Goal: Task Accomplishment & Management: Complete application form

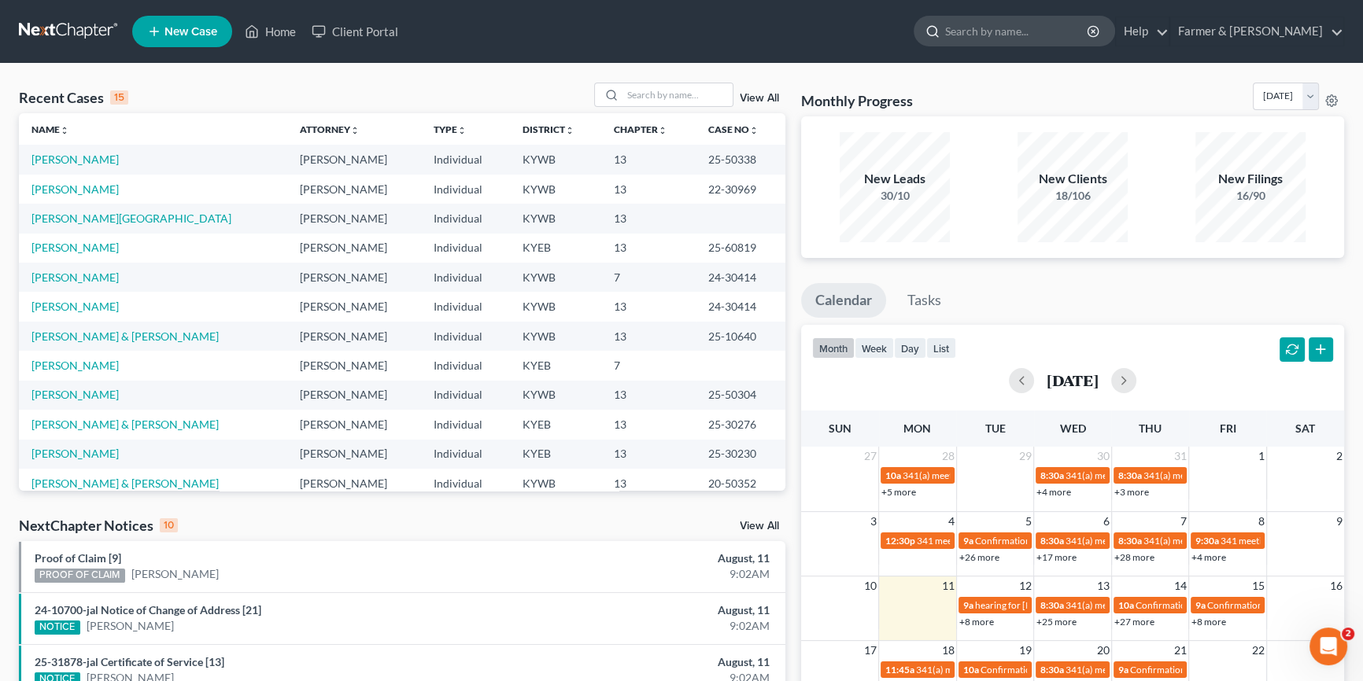
click at [1028, 35] on input "search" at bounding box center [1017, 31] width 144 height 29
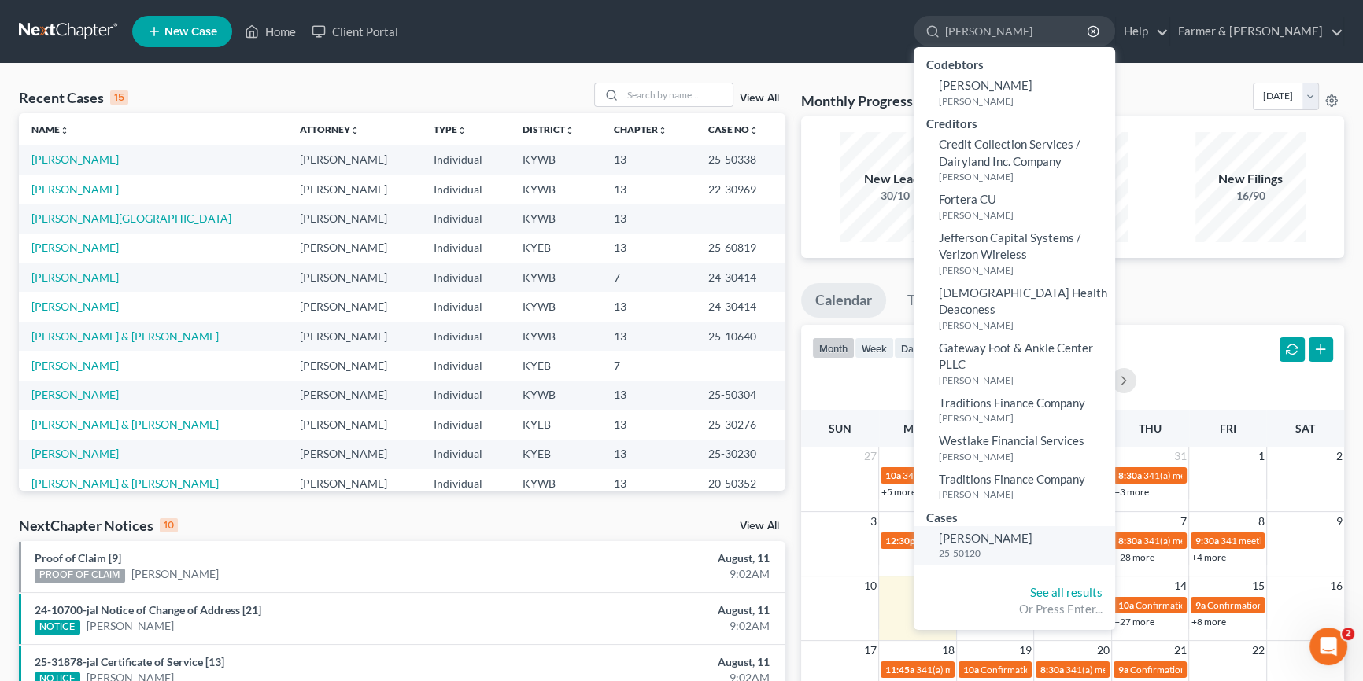
type input "[PERSON_NAME]"
click at [1032, 531] on span "[PERSON_NAME]" at bounding box center [986, 538] width 94 height 14
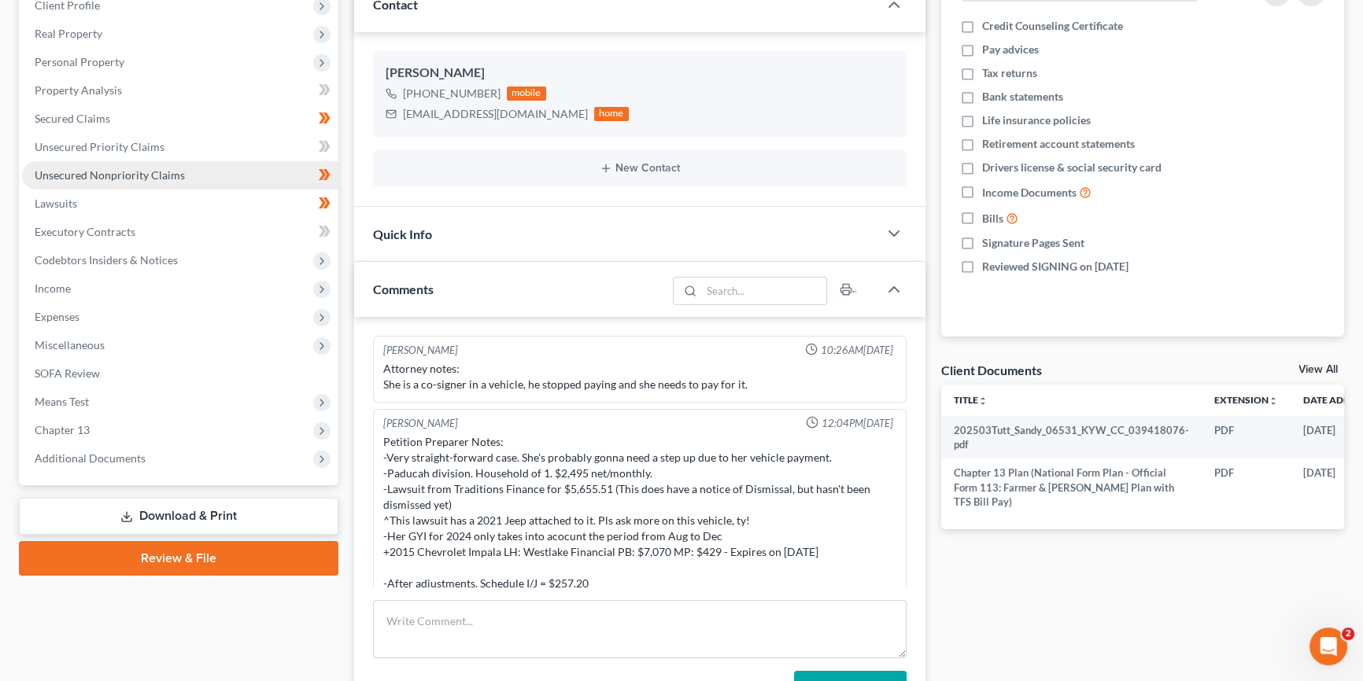
scroll to position [214, 0]
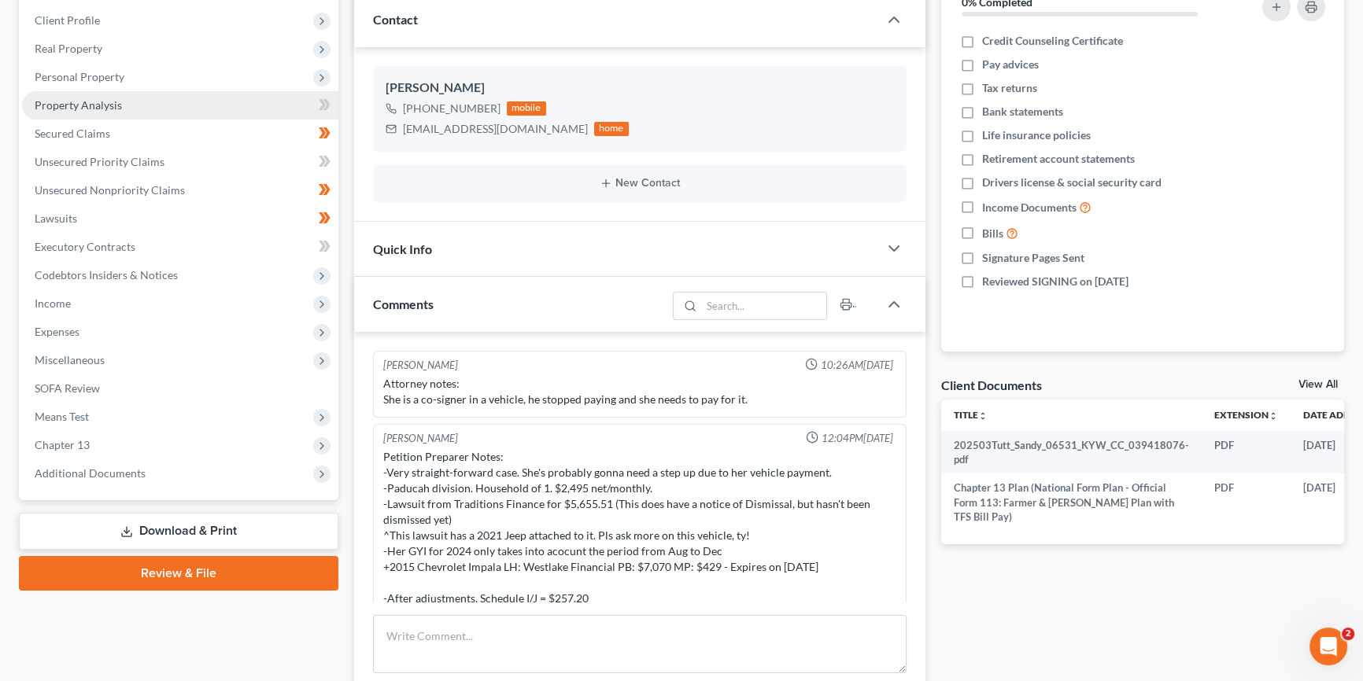
click at [90, 102] on span "Property Analysis" at bounding box center [78, 104] width 87 height 13
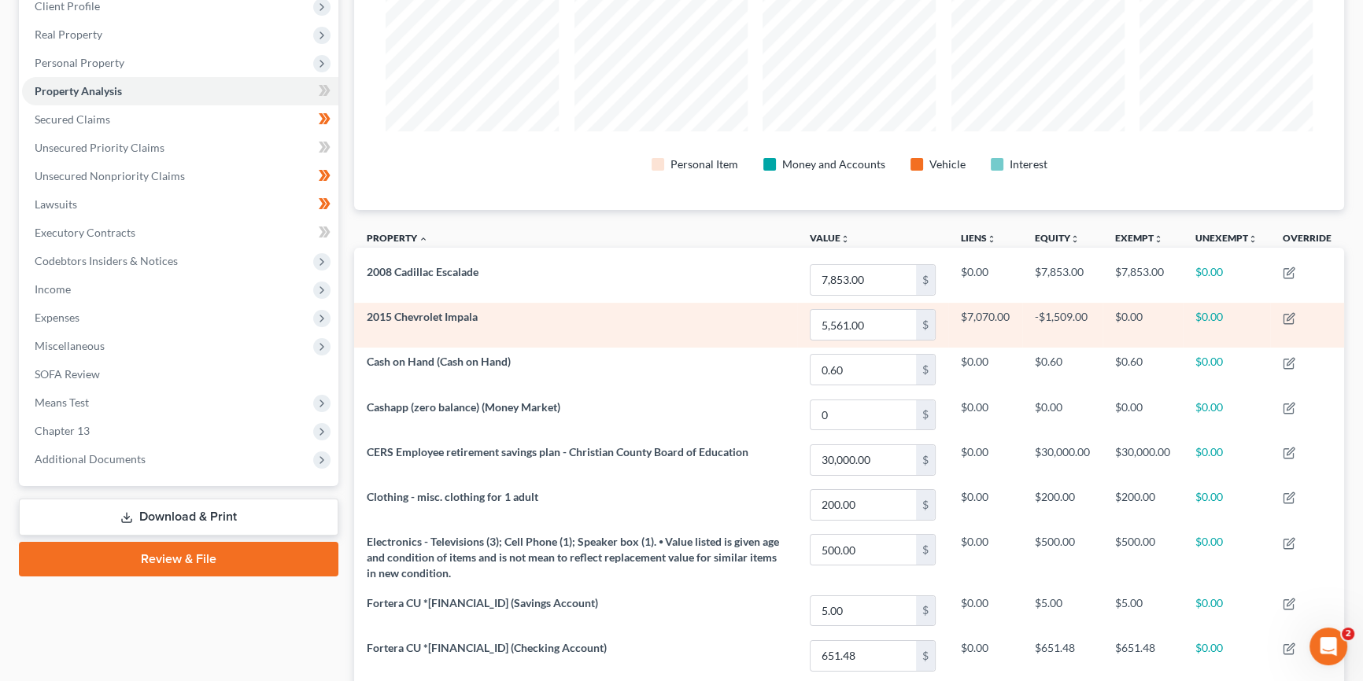
scroll to position [190, 0]
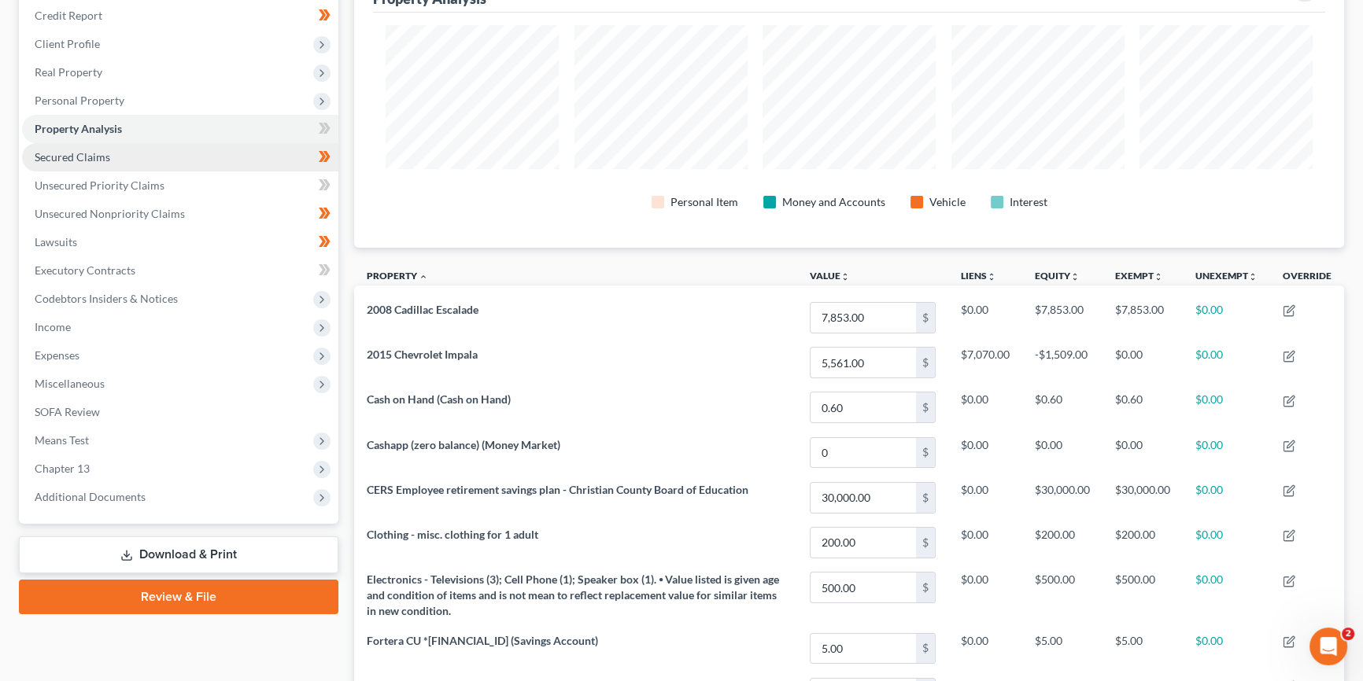
click at [104, 156] on span "Secured Claims" at bounding box center [73, 156] width 76 height 13
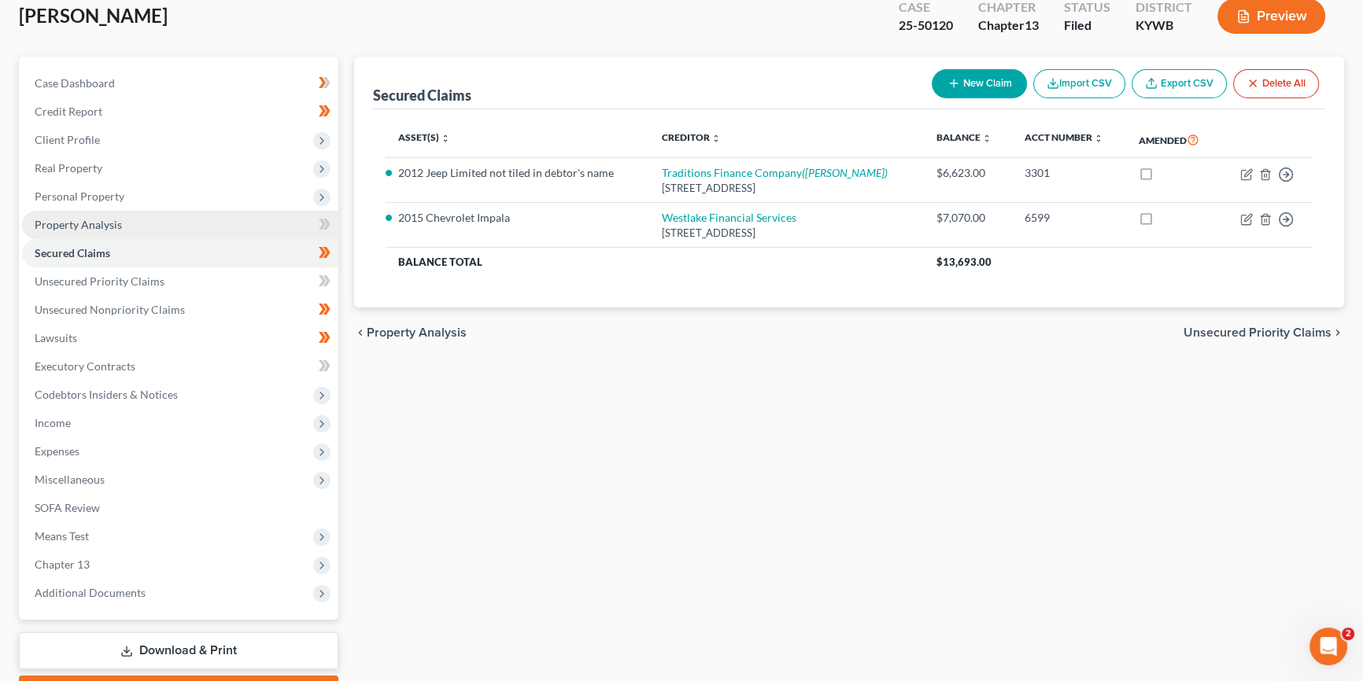
scroll to position [94, 0]
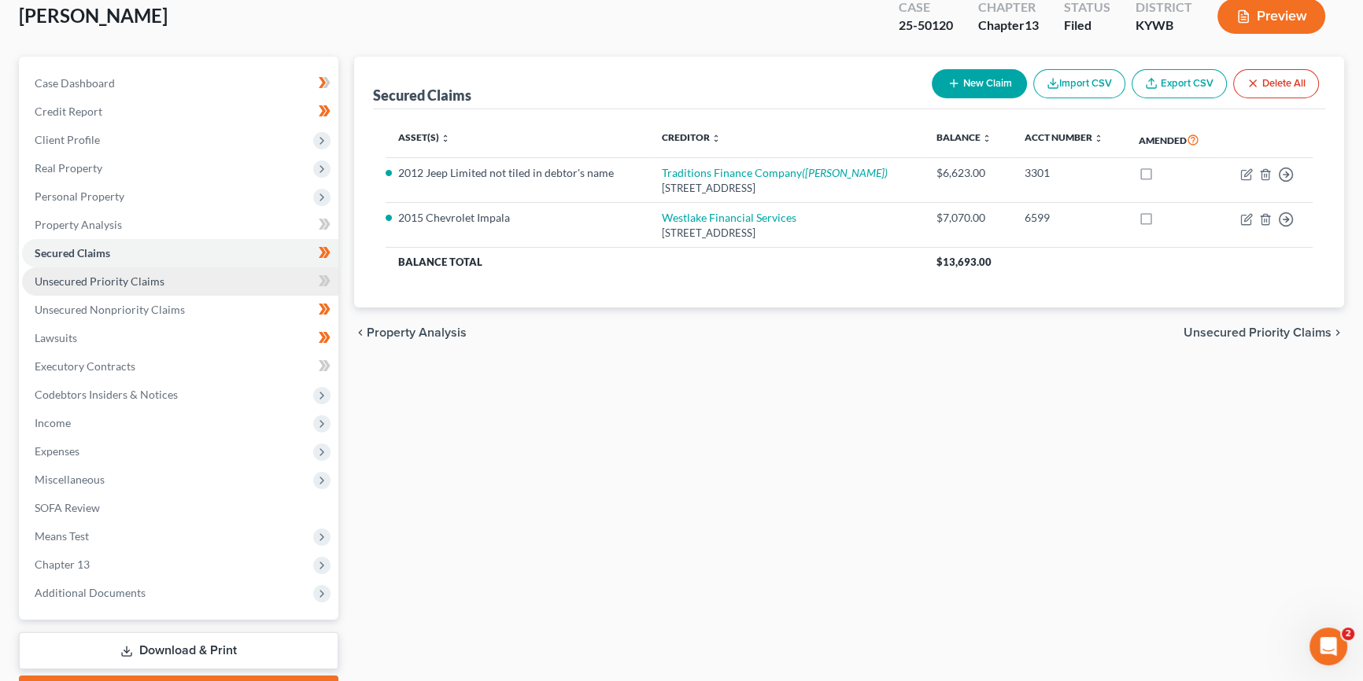
click at [120, 279] on span "Unsecured Priority Claims" at bounding box center [100, 281] width 130 height 13
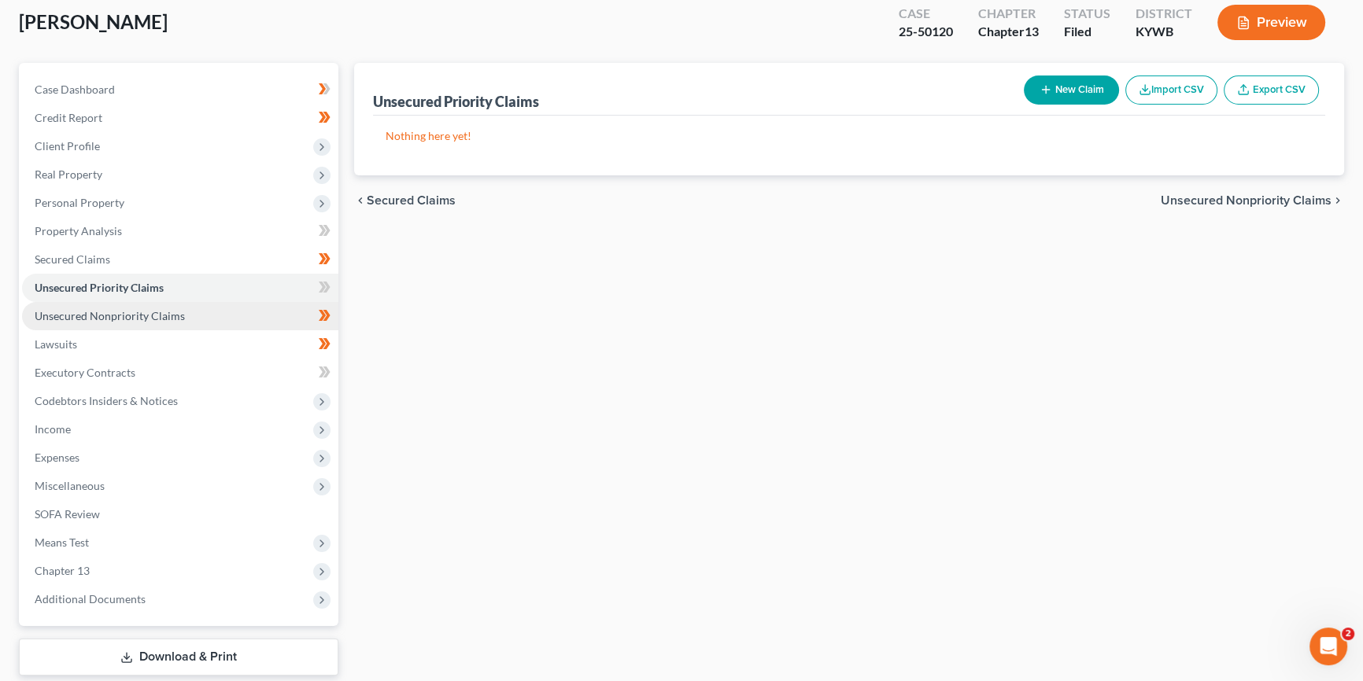
scroll to position [94, 0]
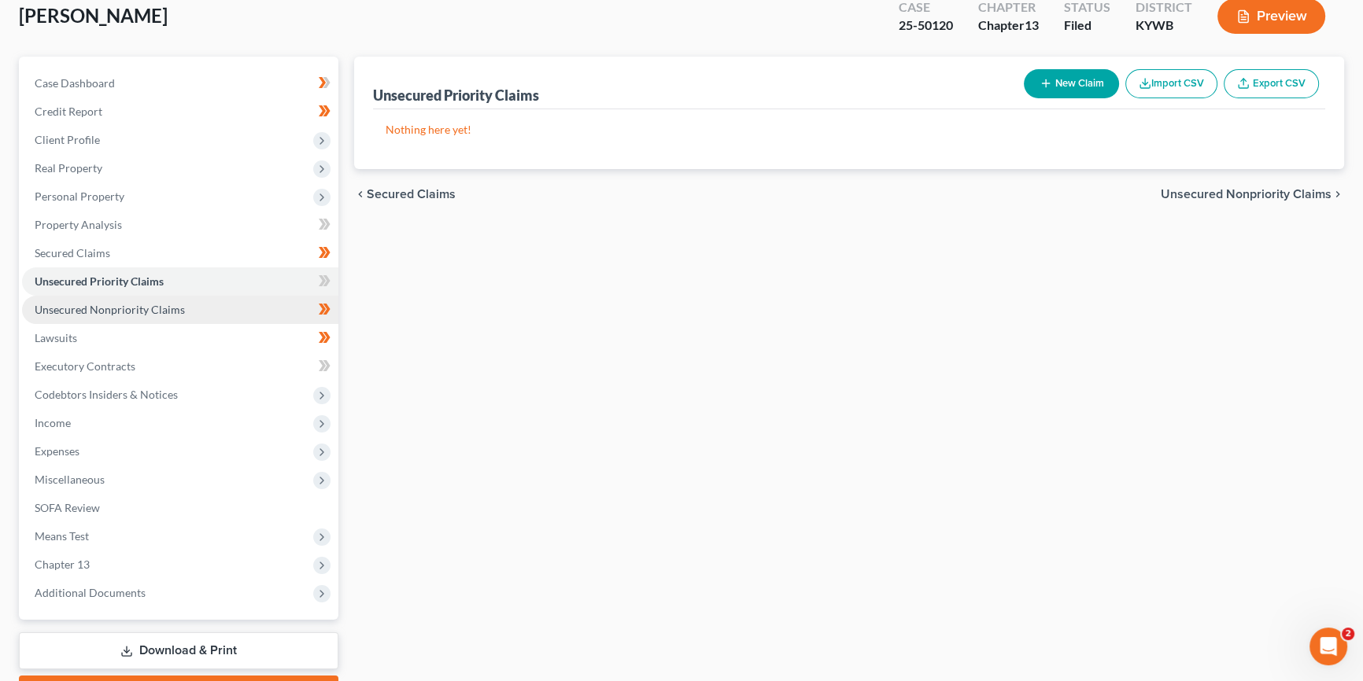
click at [120, 314] on span "Unsecured Nonpriority Claims" at bounding box center [110, 309] width 150 height 13
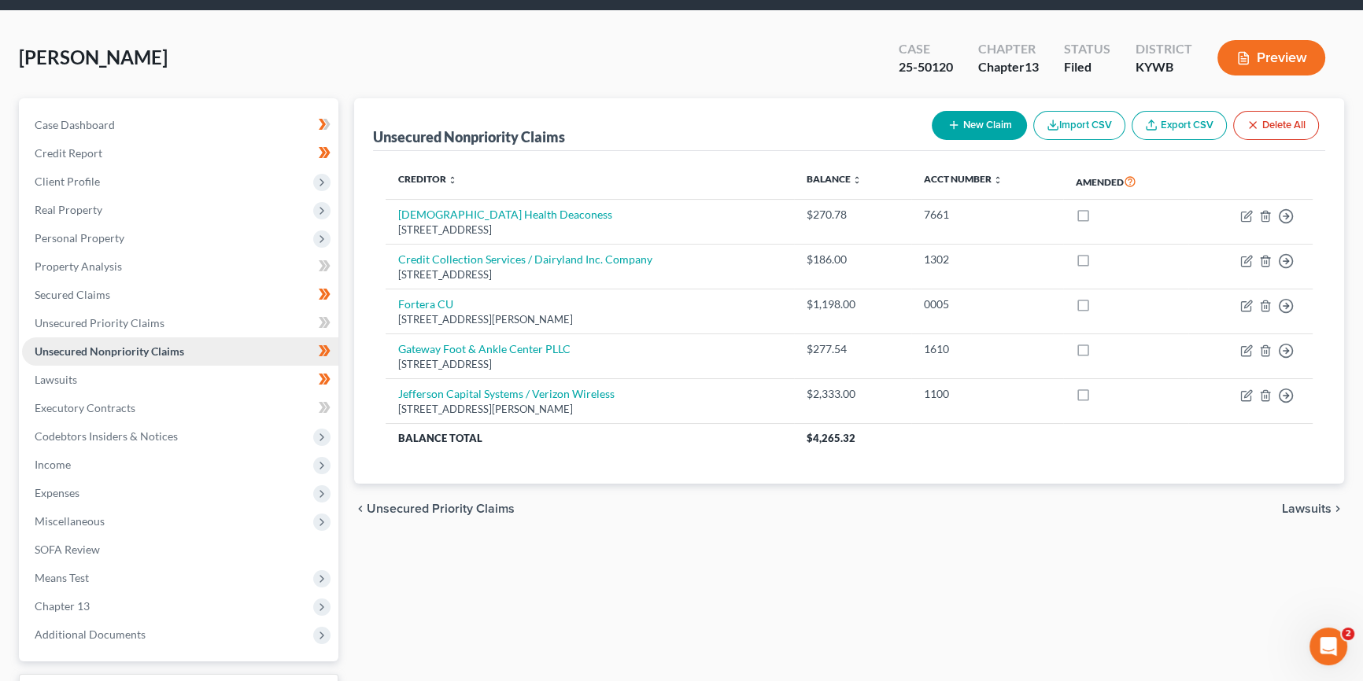
scroll to position [71, 0]
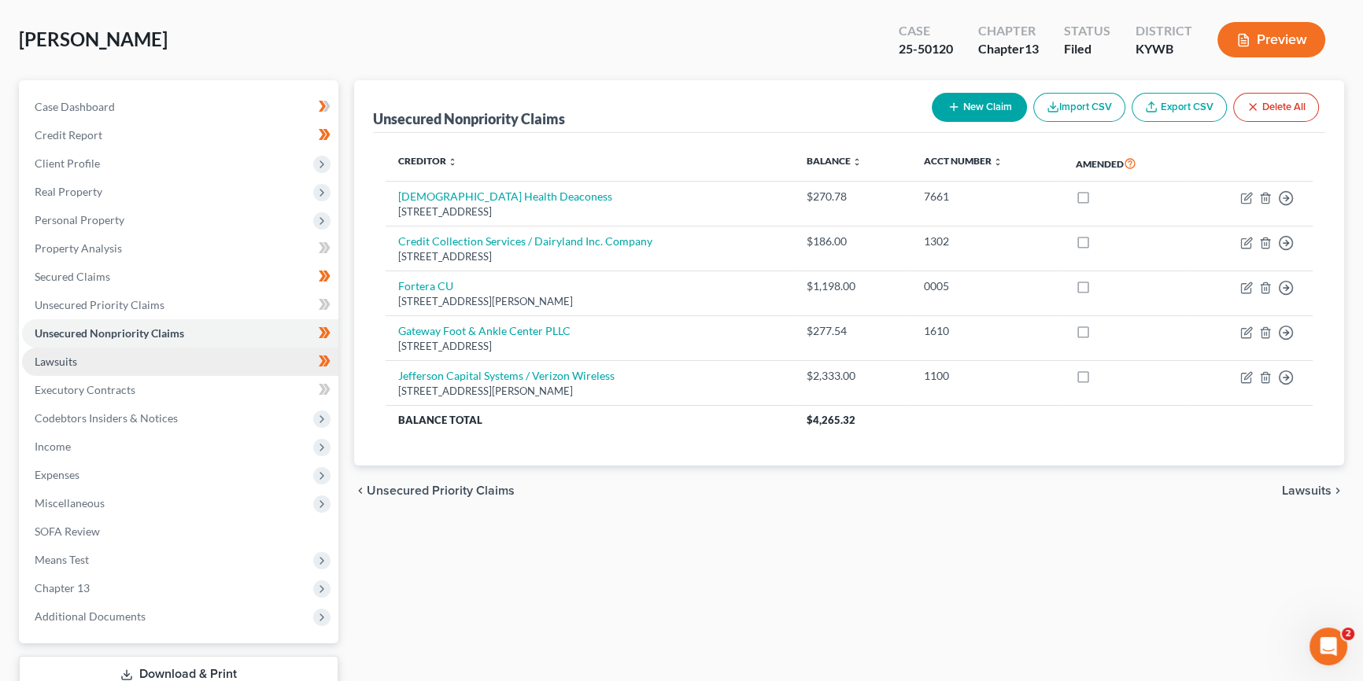
click at [103, 360] on link "Lawsuits" at bounding box center [180, 362] width 316 height 28
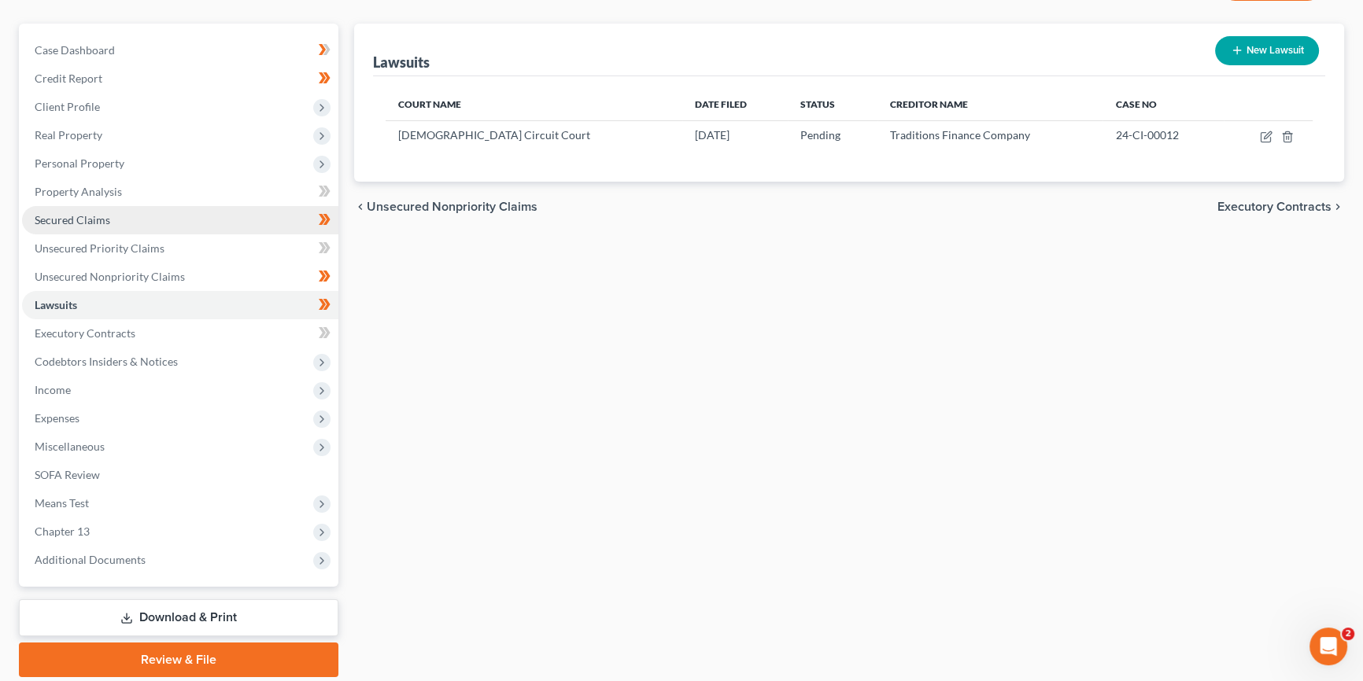
scroll to position [166, 0]
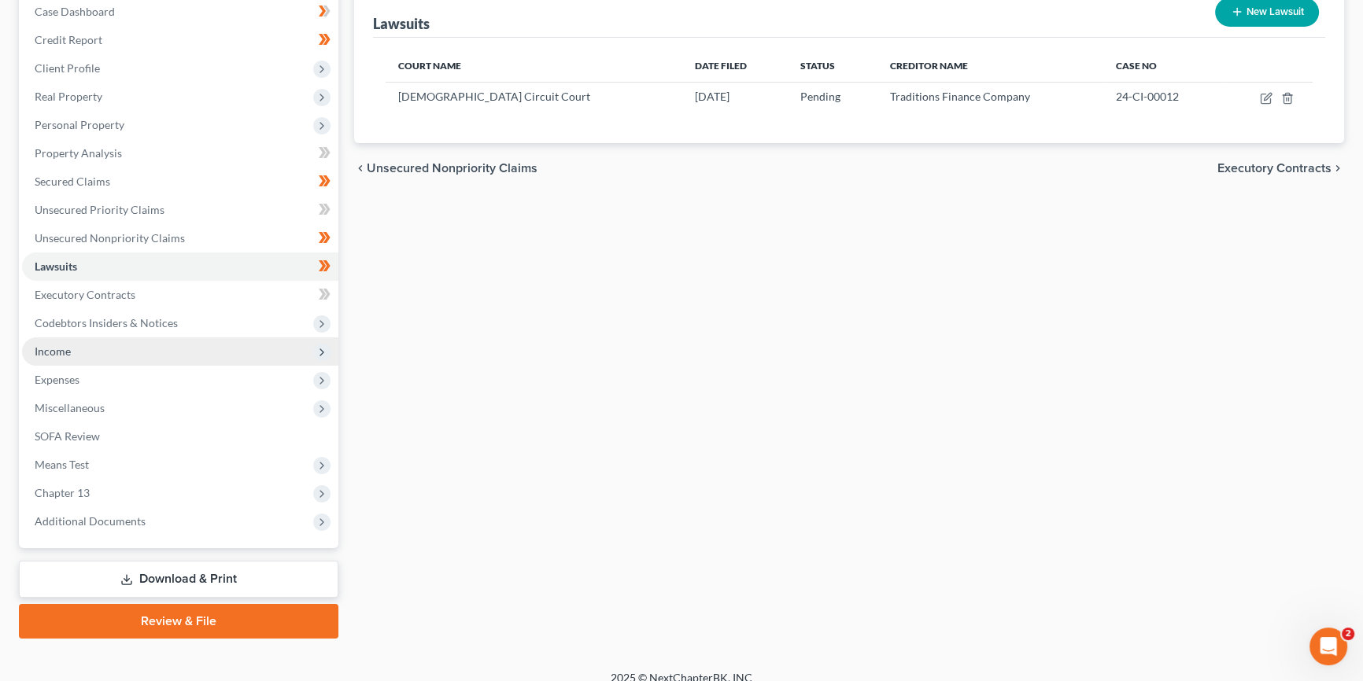
click at [104, 345] on span "Income" at bounding box center [180, 352] width 316 height 28
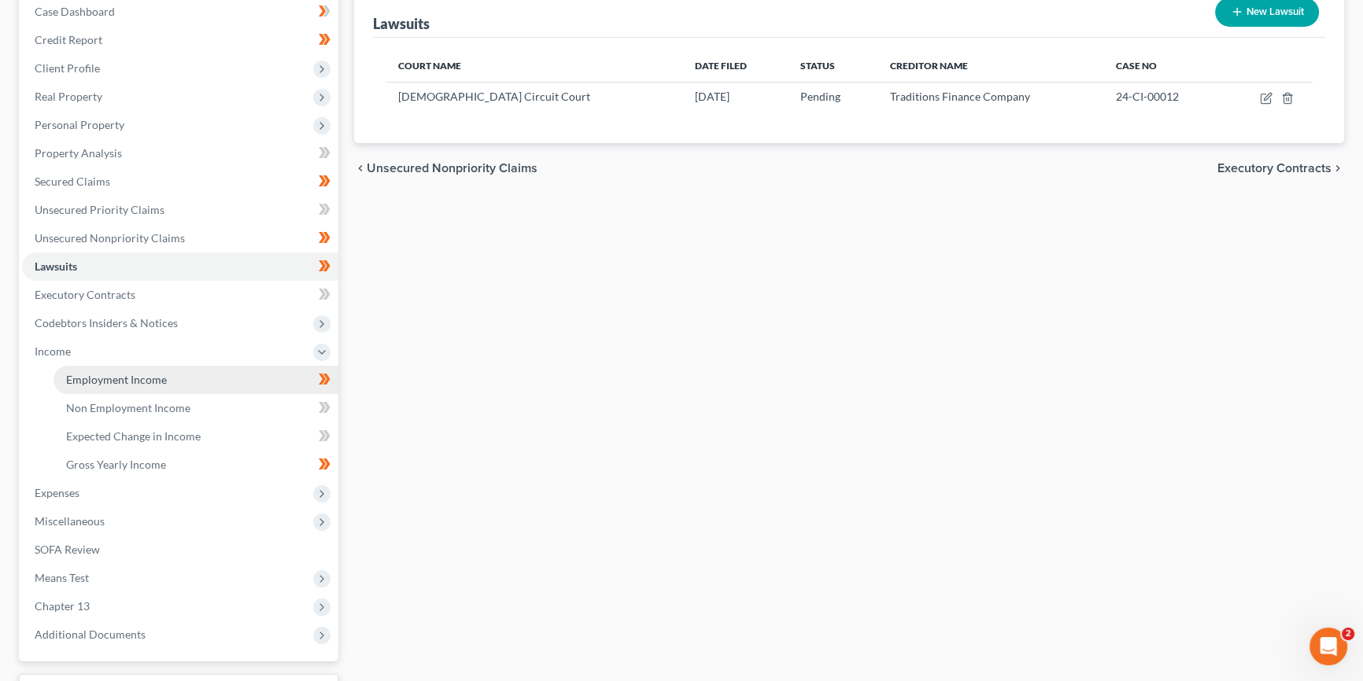
click at [114, 377] on span "Employment Income" at bounding box center [116, 379] width 101 height 13
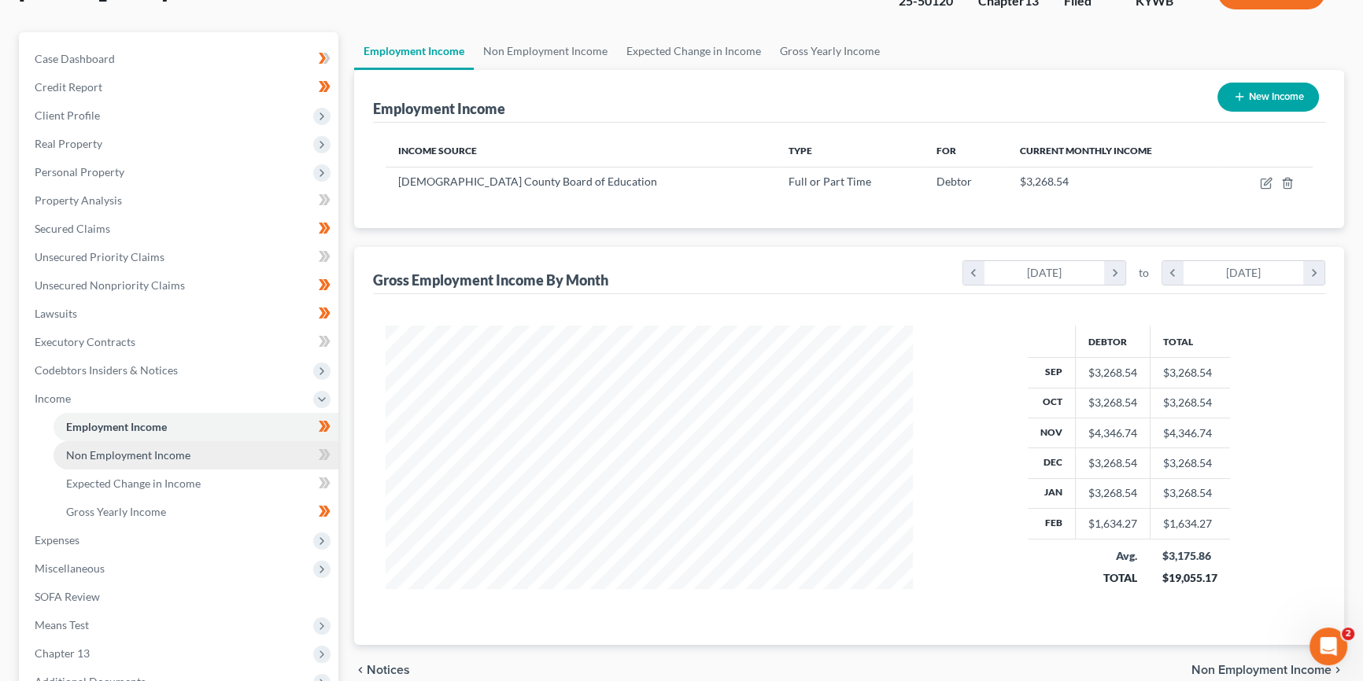
click at [133, 452] on span "Non Employment Income" at bounding box center [128, 454] width 124 height 13
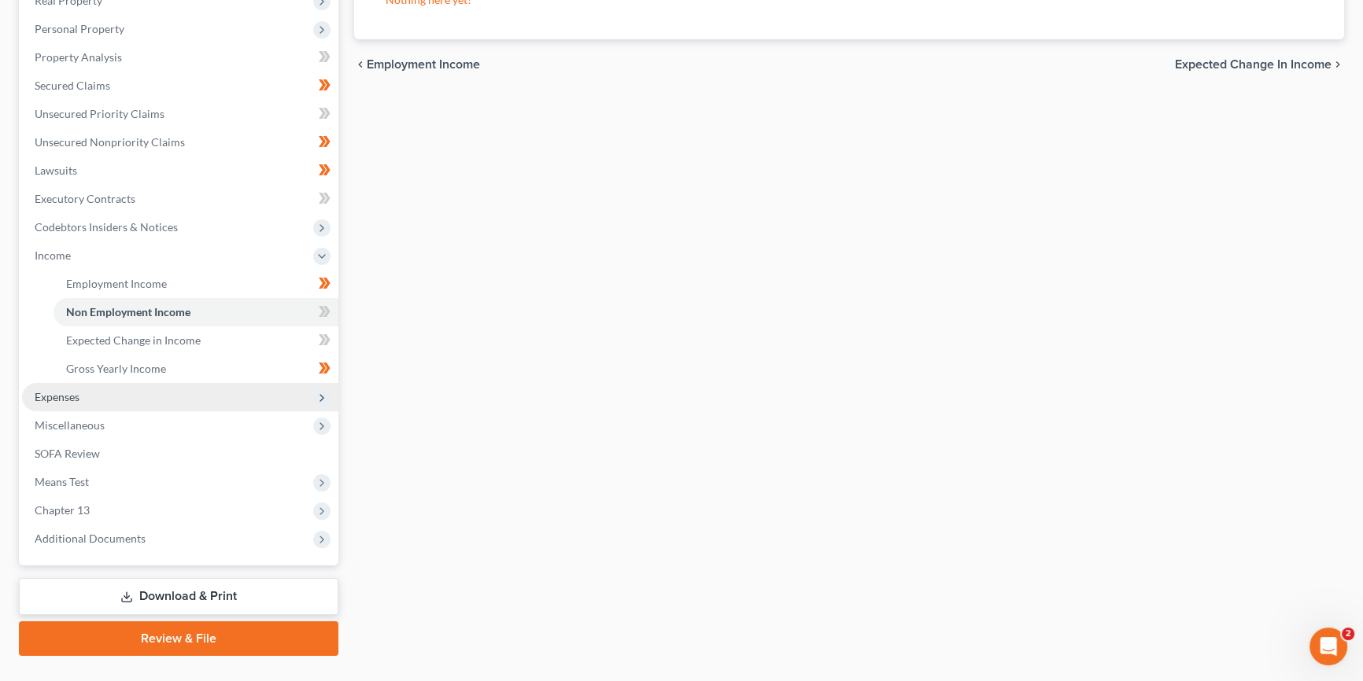
click at [127, 399] on span "Expenses" at bounding box center [180, 397] width 316 height 28
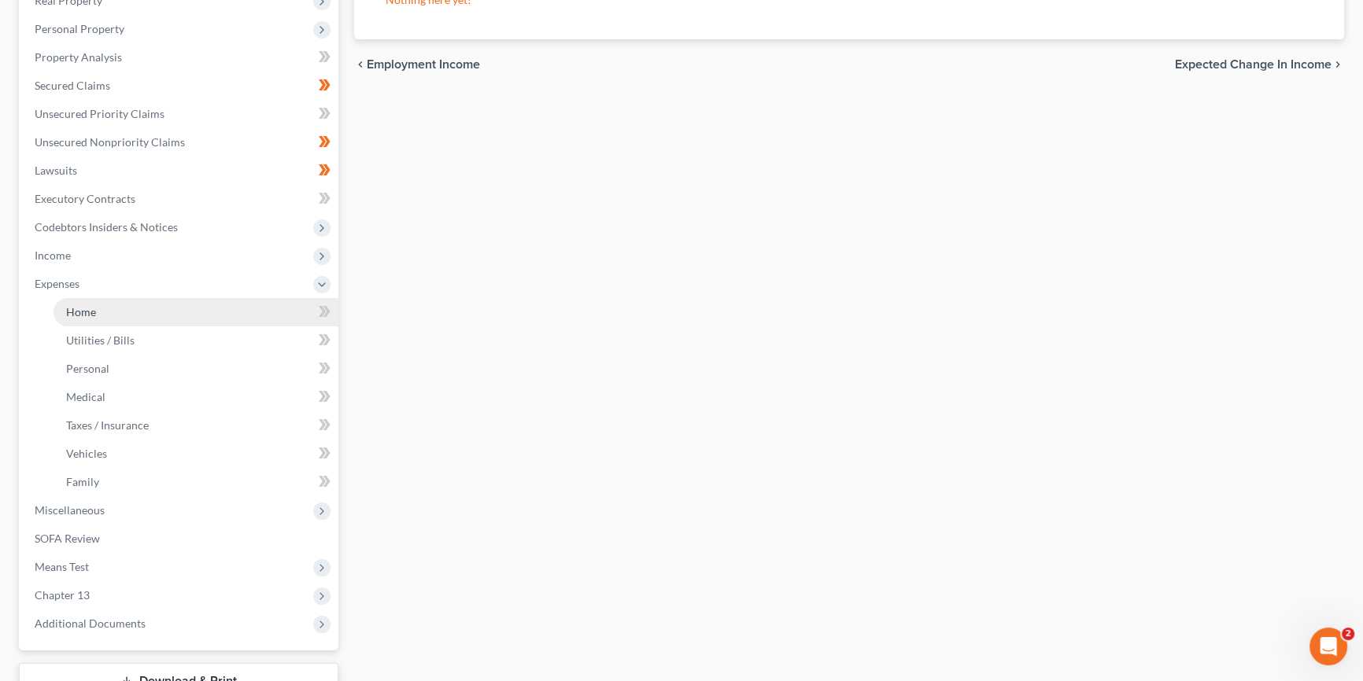
click at [131, 316] on link "Home" at bounding box center [196, 312] width 285 height 28
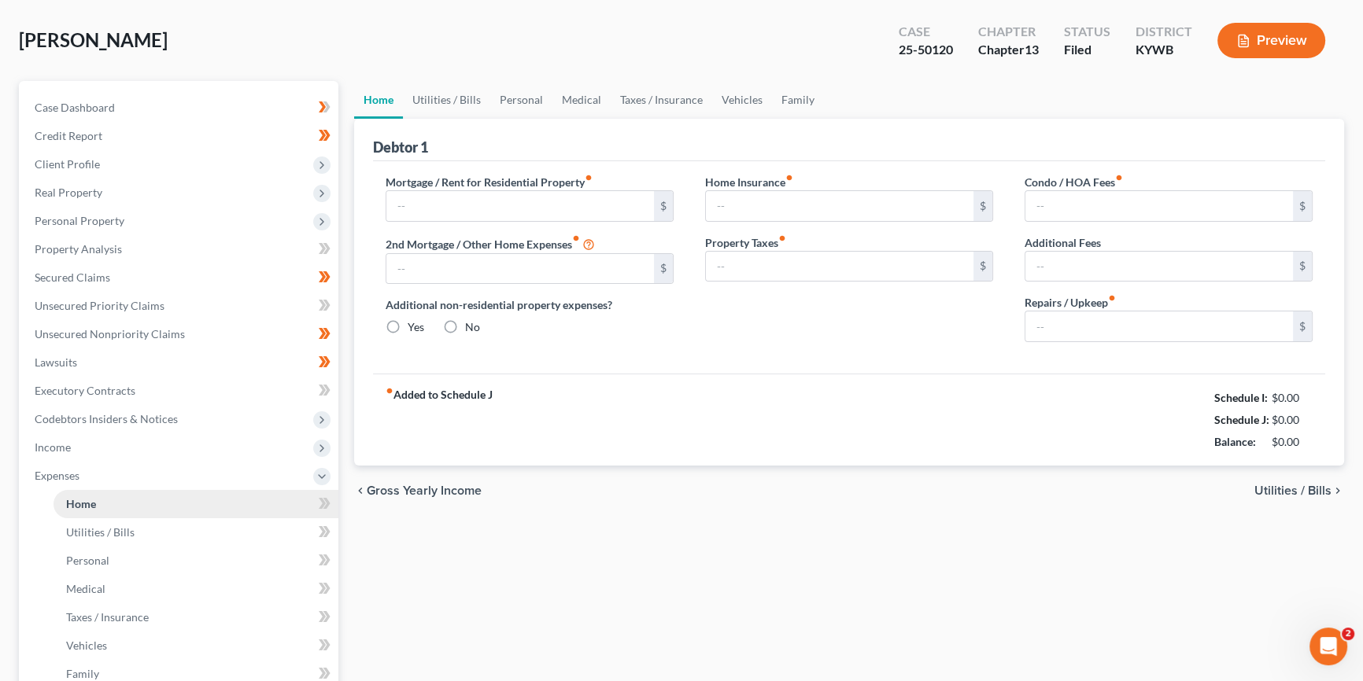
type input "400.00"
type input "0.00"
radio input "true"
type input "15.00"
type input "0.00"
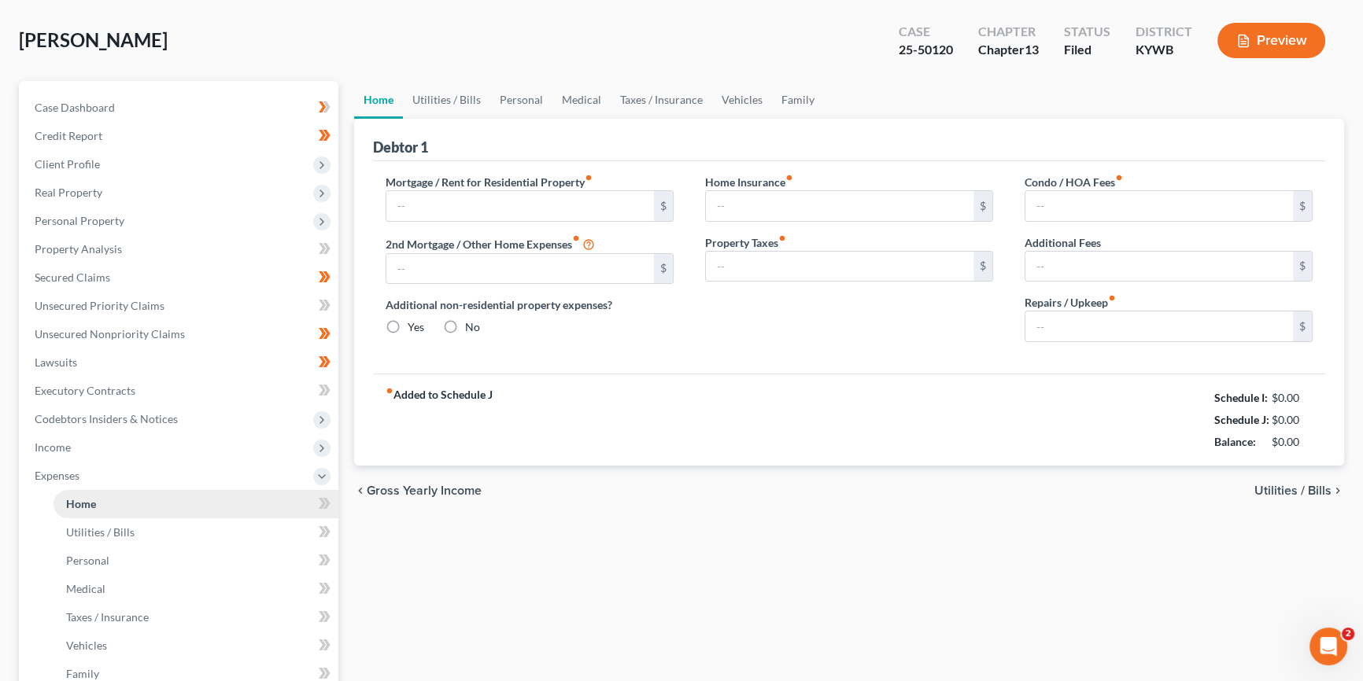
type input "0.00"
